Goal: Task Accomplishment & Management: Manage account settings

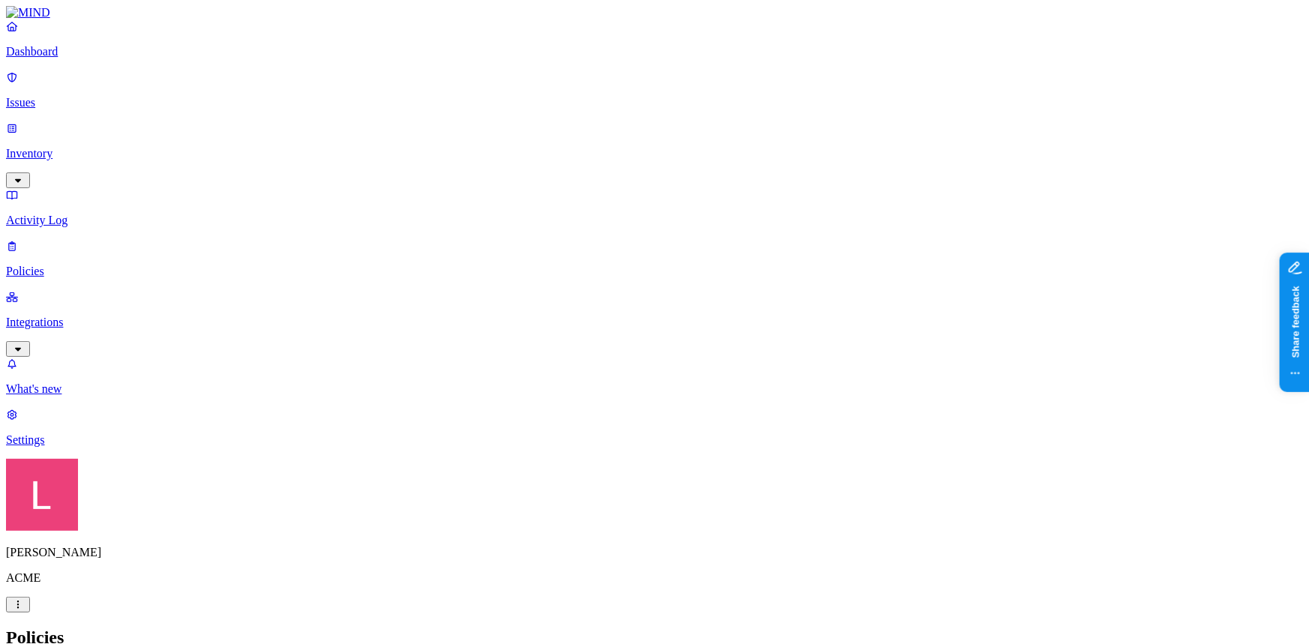
click at [90, 147] on p "Inventory" at bounding box center [654, 153] width 1297 height 13
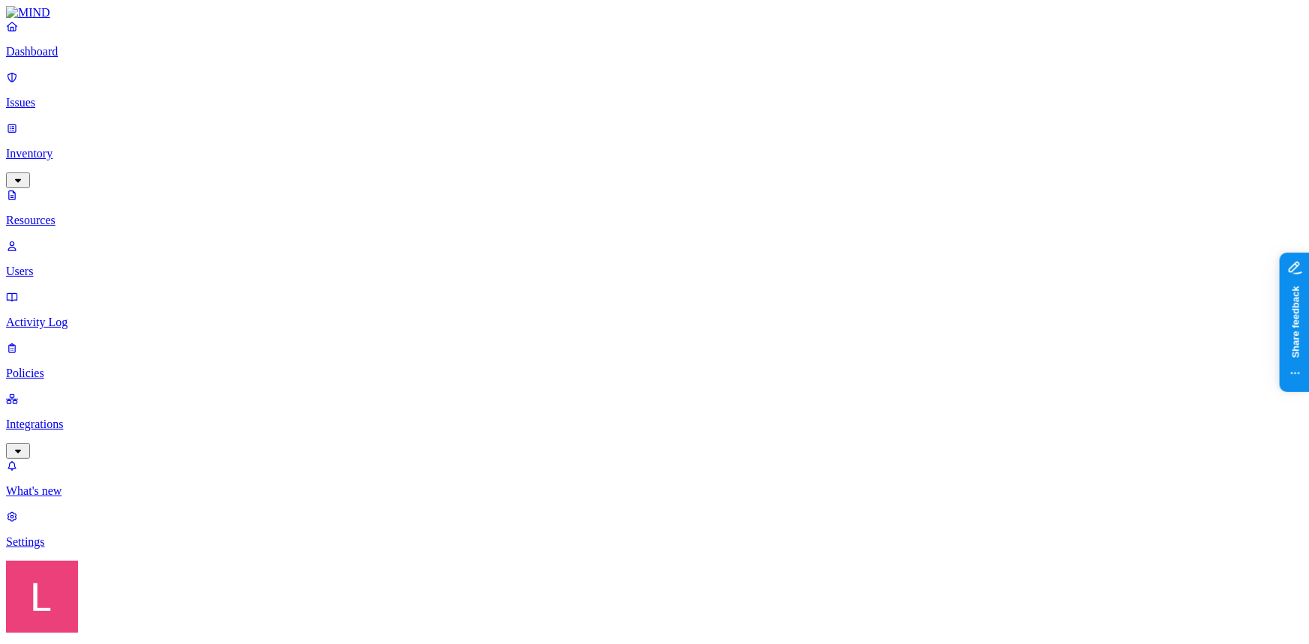
click at [79, 265] on p "Users" at bounding box center [654, 271] width 1297 height 13
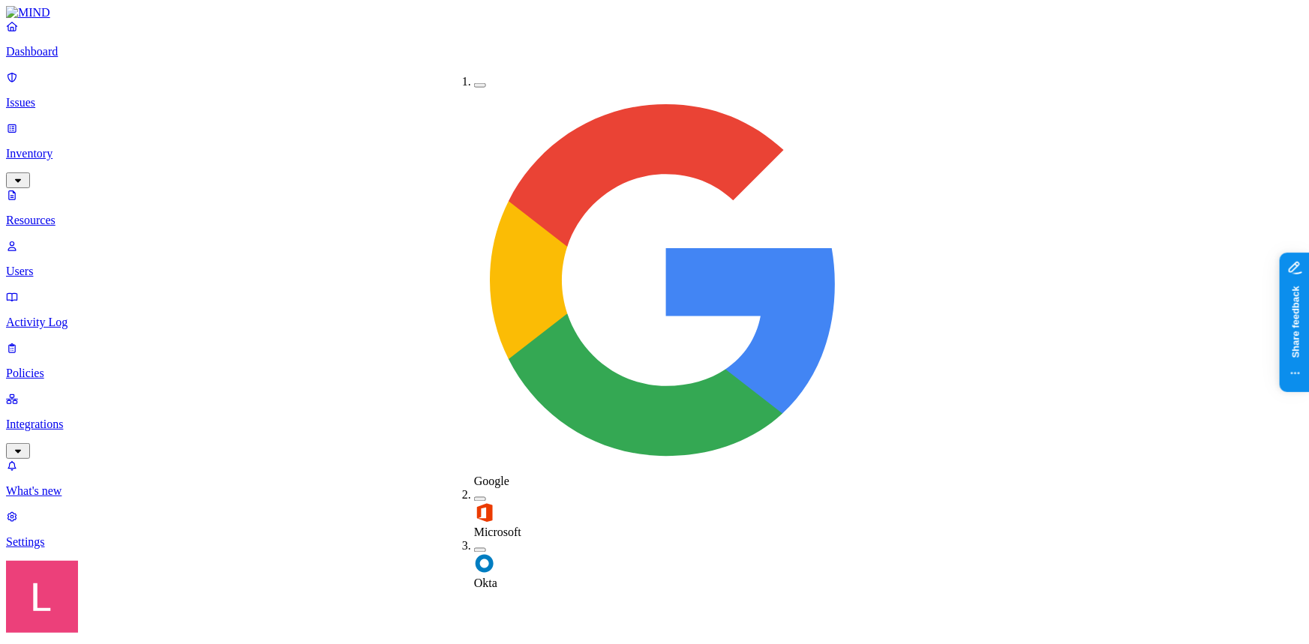
click at [474, 540] on div "Okta" at bounding box center [474, 565] width 0 height 51
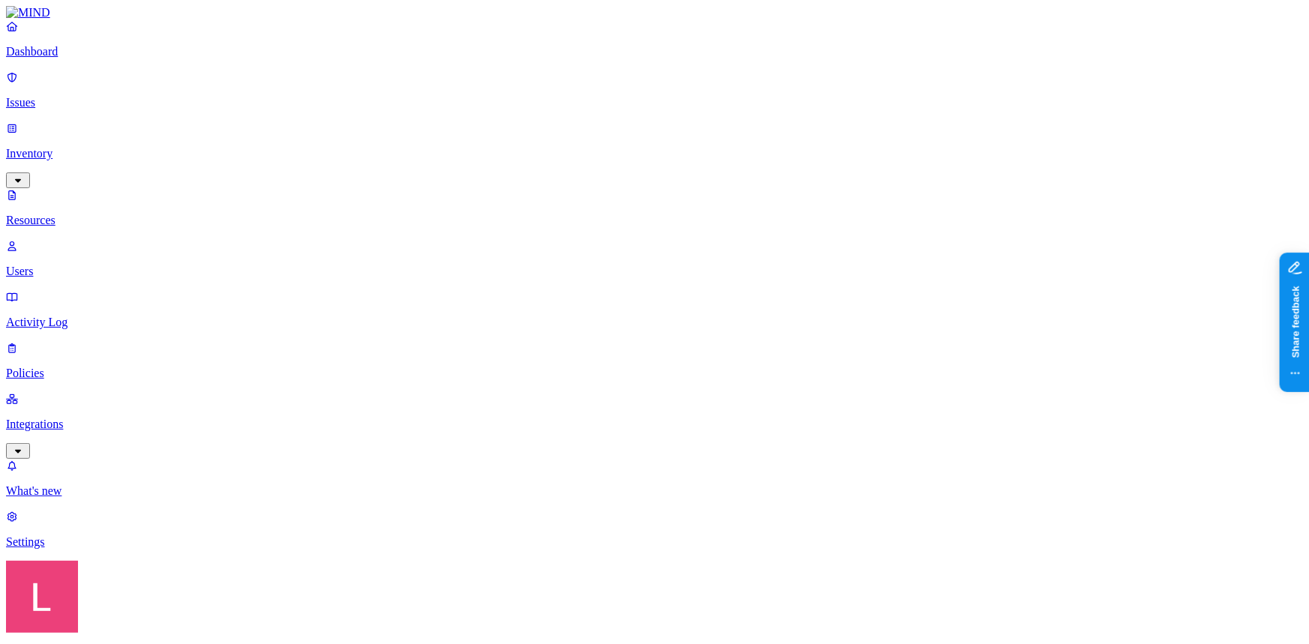
drag, startPoint x: 1042, startPoint y: 117, endPoint x: 895, endPoint y: 119, distance: 147.0
drag, startPoint x: 907, startPoint y: 114, endPoint x: 1085, endPoint y: 127, distance: 178.2
